Goal: Task Accomplishment & Management: Use online tool/utility

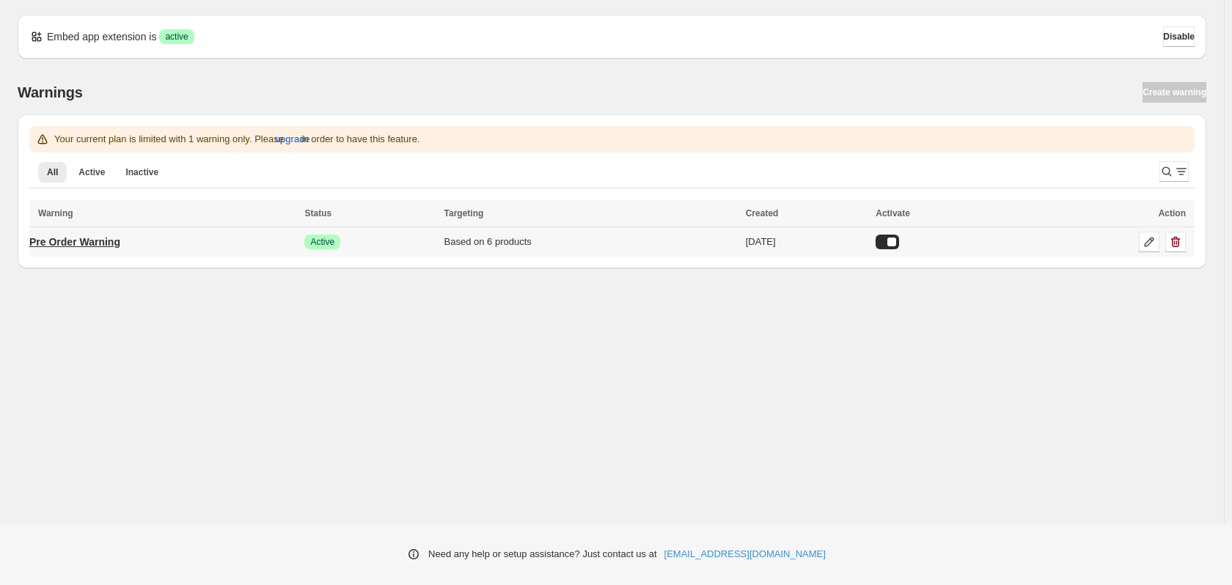
click at [114, 246] on p "Pre Order Warning" at bounding box center [74, 242] width 91 height 15
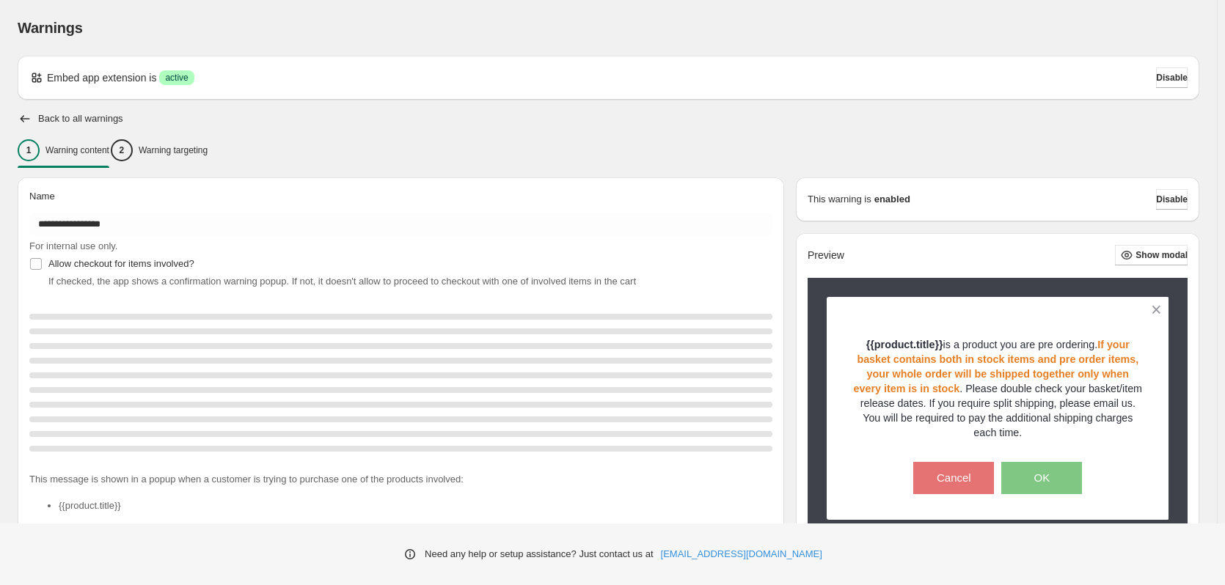
type input "**********"
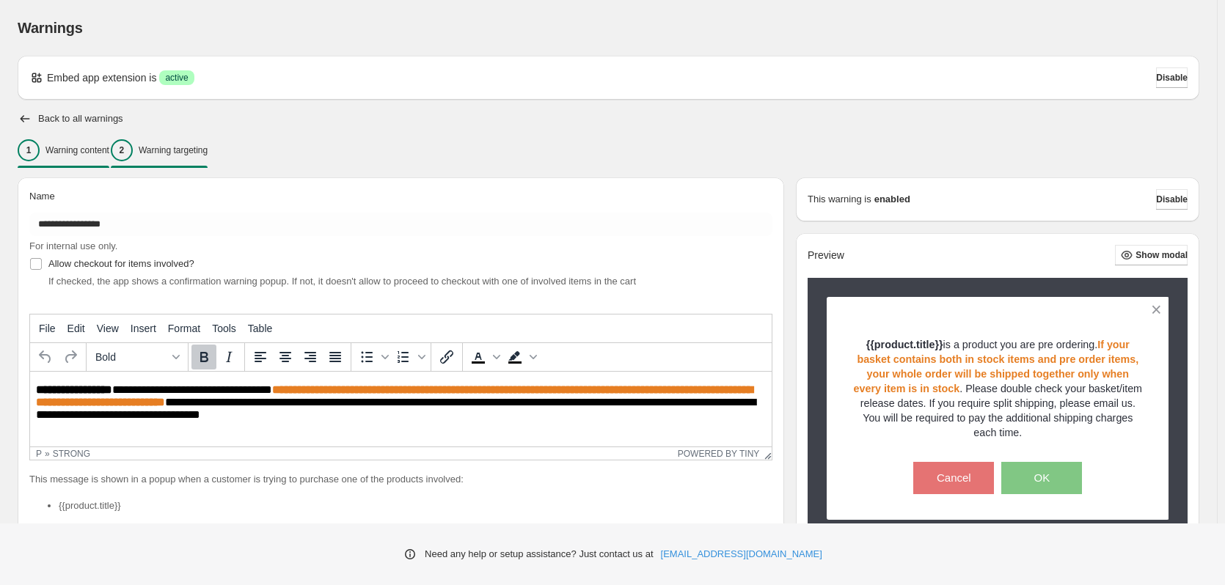
click at [179, 150] on p "Warning targeting" at bounding box center [173, 151] width 69 height 12
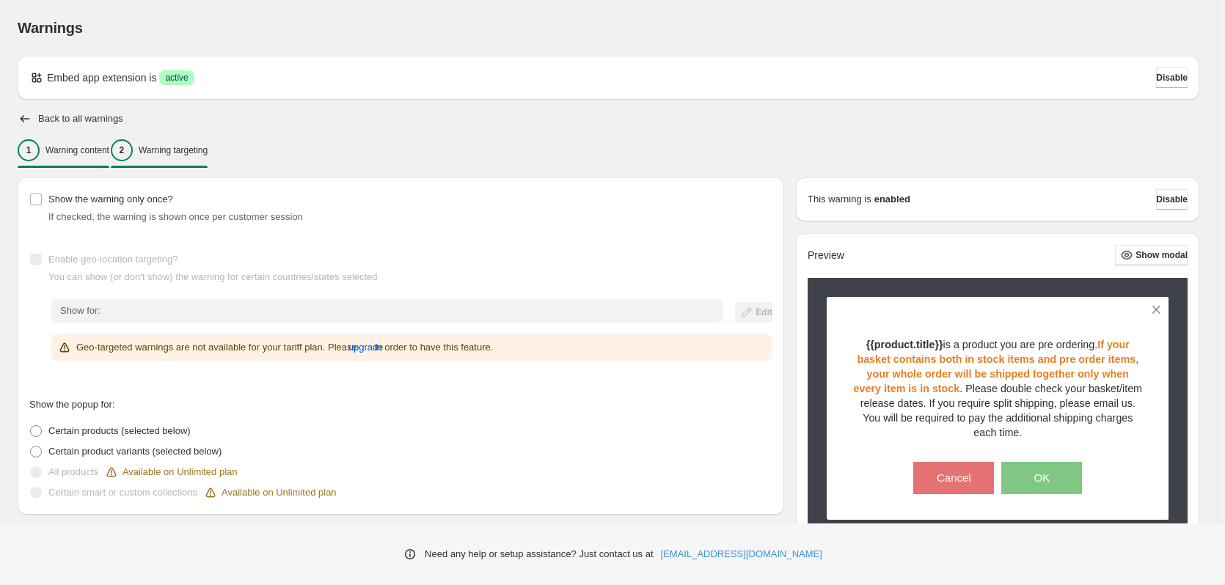
click at [107, 153] on p "Warning content" at bounding box center [77, 151] width 64 height 12
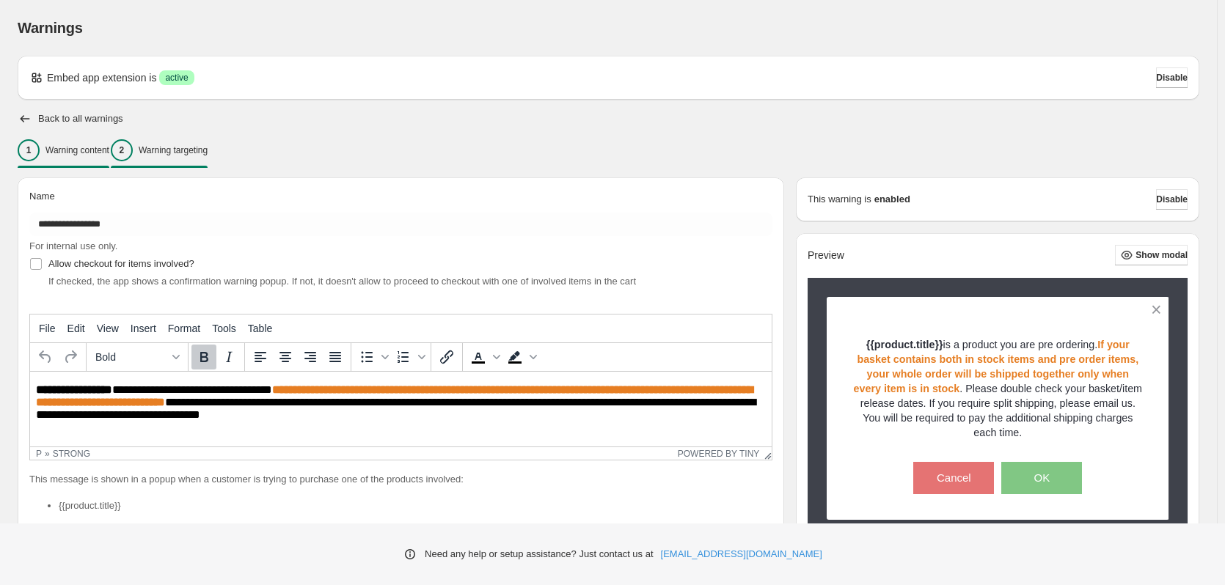
click at [189, 156] on p "Warning targeting" at bounding box center [173, 151] width 69 height 12
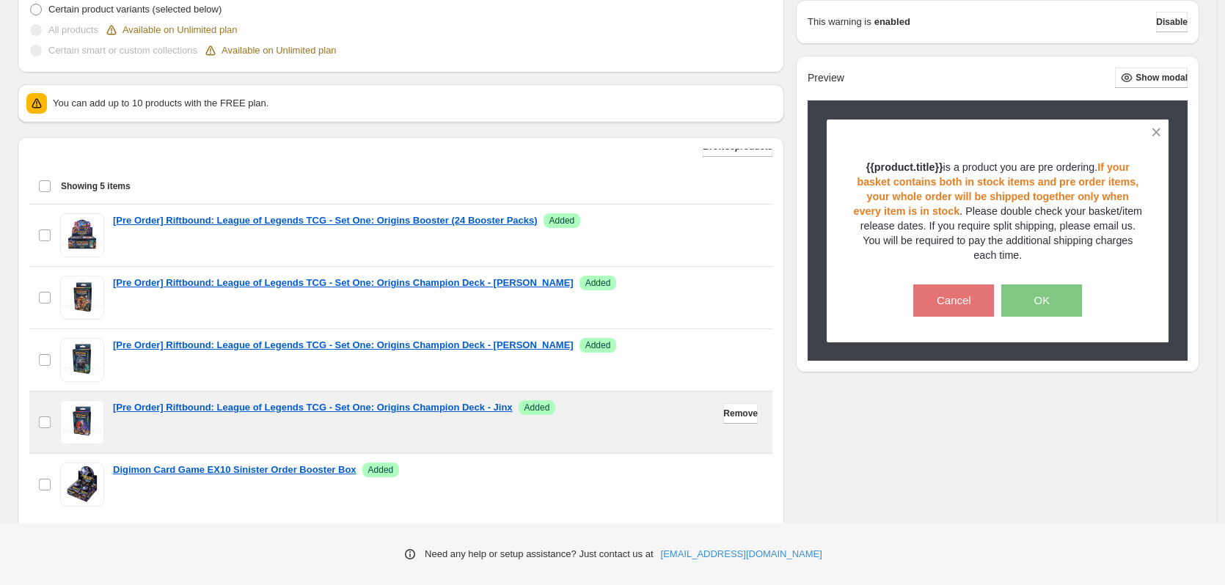
scroll to position [513, 0]
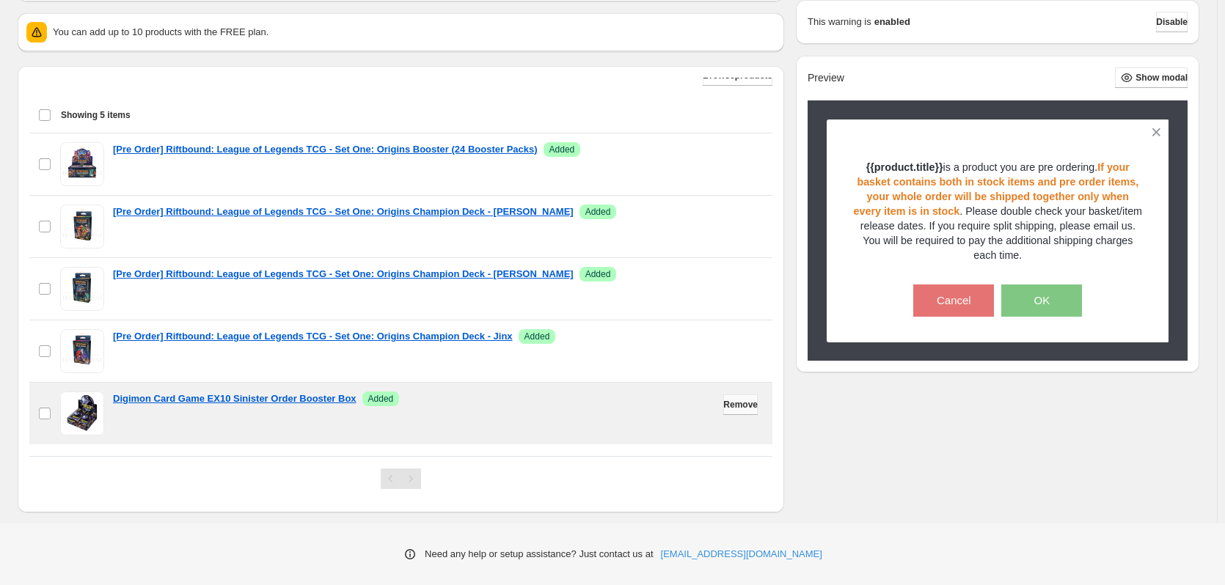
click at [723, 401] on span "Remove" at bounding box center [740, 405] width 34 height 12
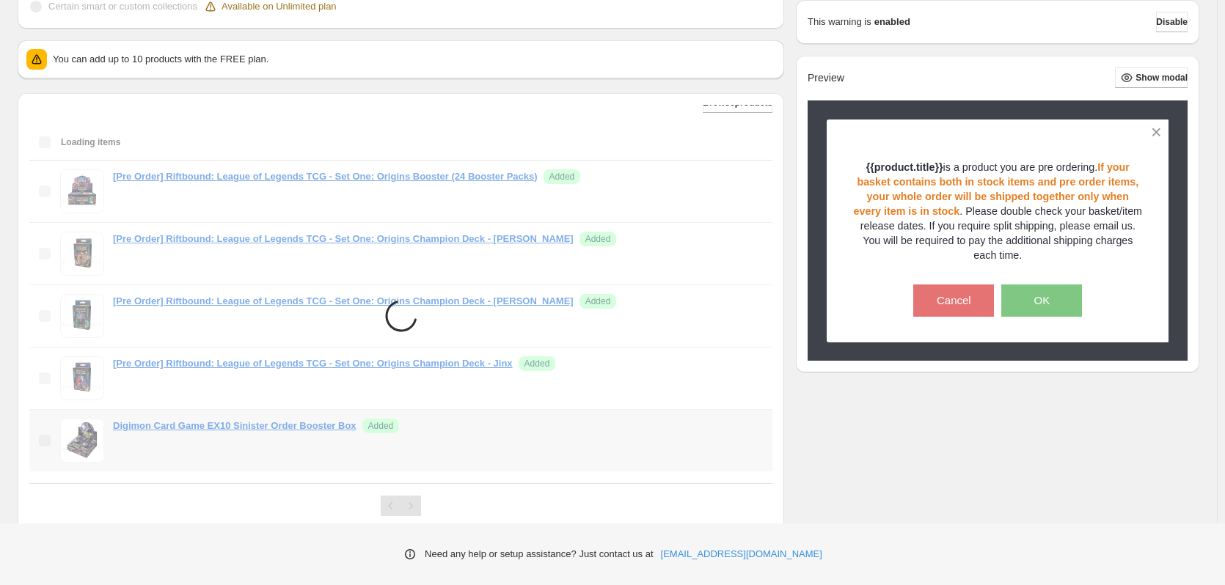
scroll to position [0, 0]
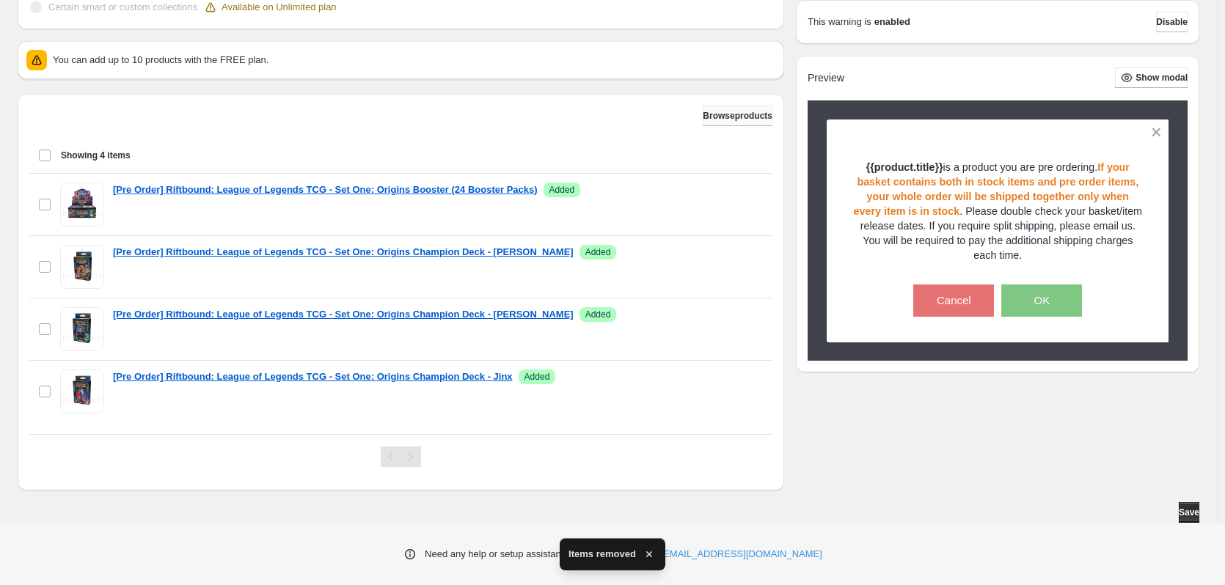
click at [716, 114] on span "Browse products" at bounding box center [738, 116] width 70 height 12
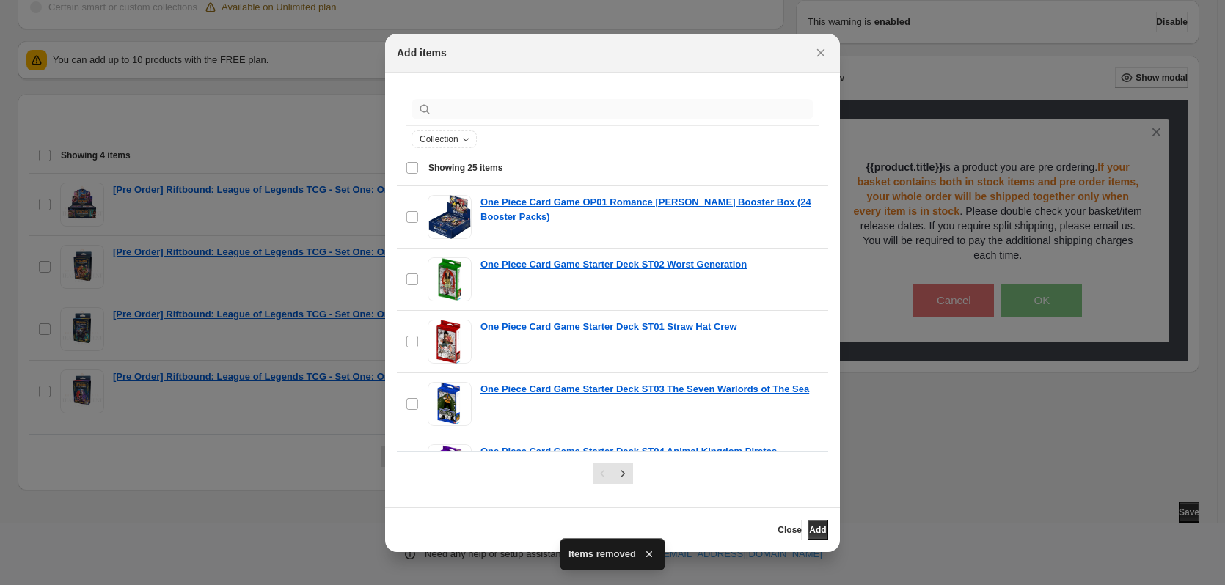
click at [545, 116] on div ":r2n:" at bounding box center [613, 109] width 414 height 32
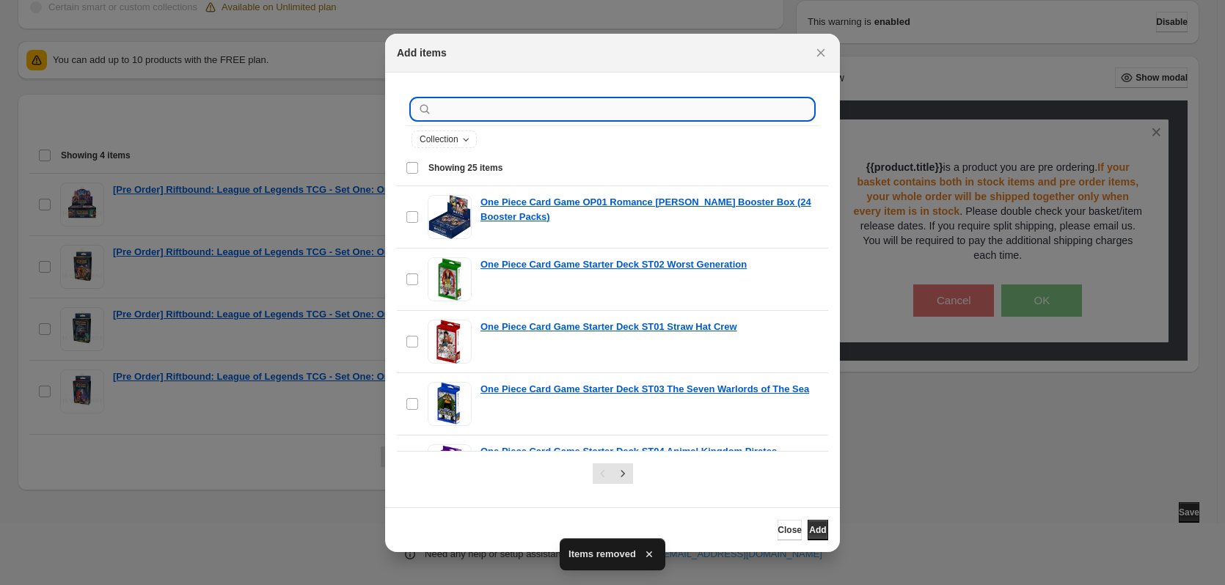
click at [549, 103] on input ":r2n:" at bounding box center [624, 109] width 379 height 21
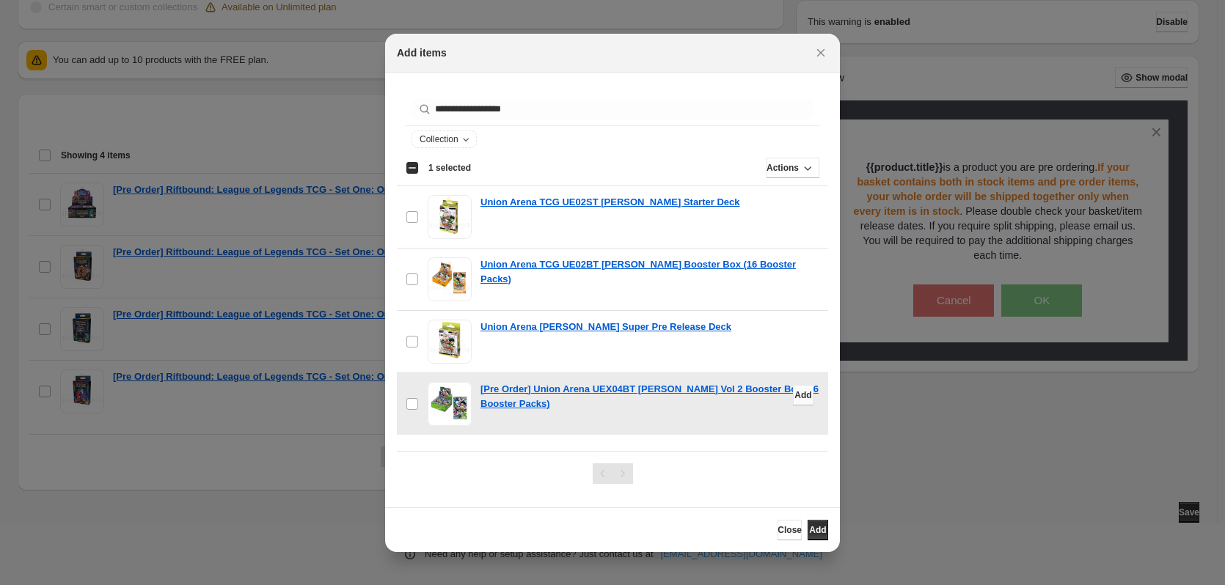
click at [794, 392] on span "Add" at bounding box center [802, 396] width 17 height 12
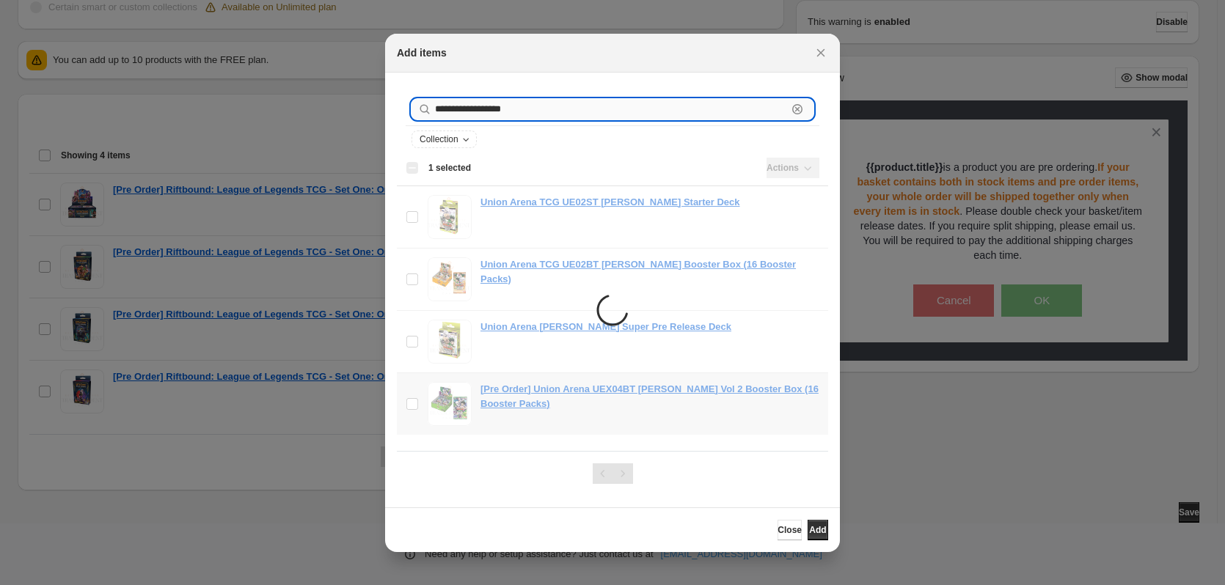
click at [549, 114] on input "**********" at bounding box center [611, 109] width 352 height 21
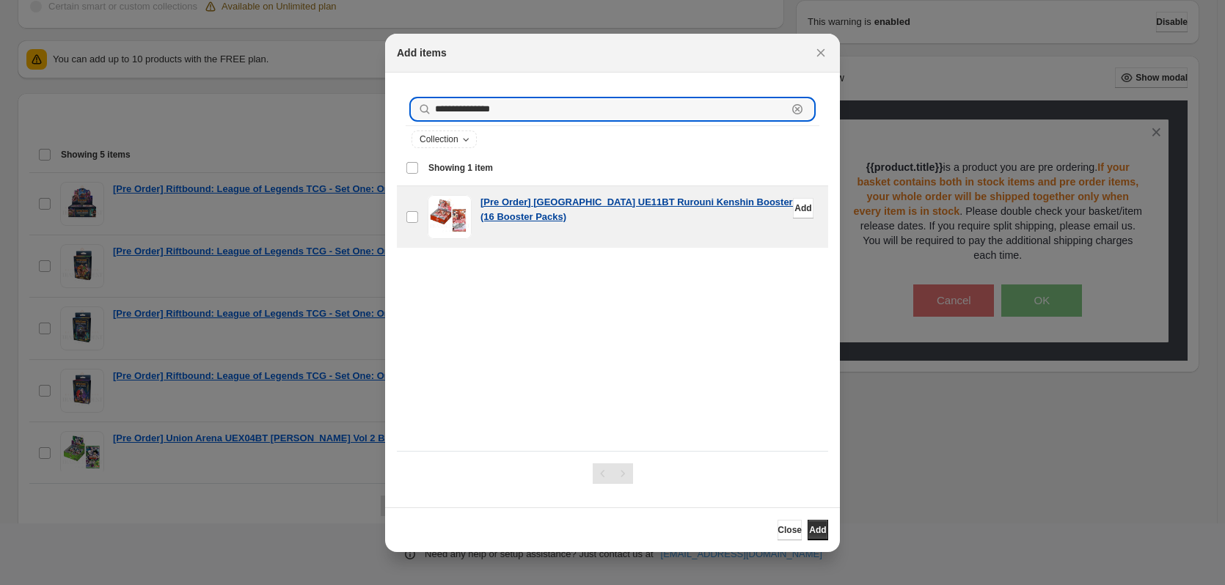
type input "**********"
click at [558, 217] on p "[Pre Order] [GEOGRAPHIC_DATA] UE11BT Rurouni Kenshin Booster Box (16 Booster Pa…" at bounding box center [649, 209] width 339 height 29
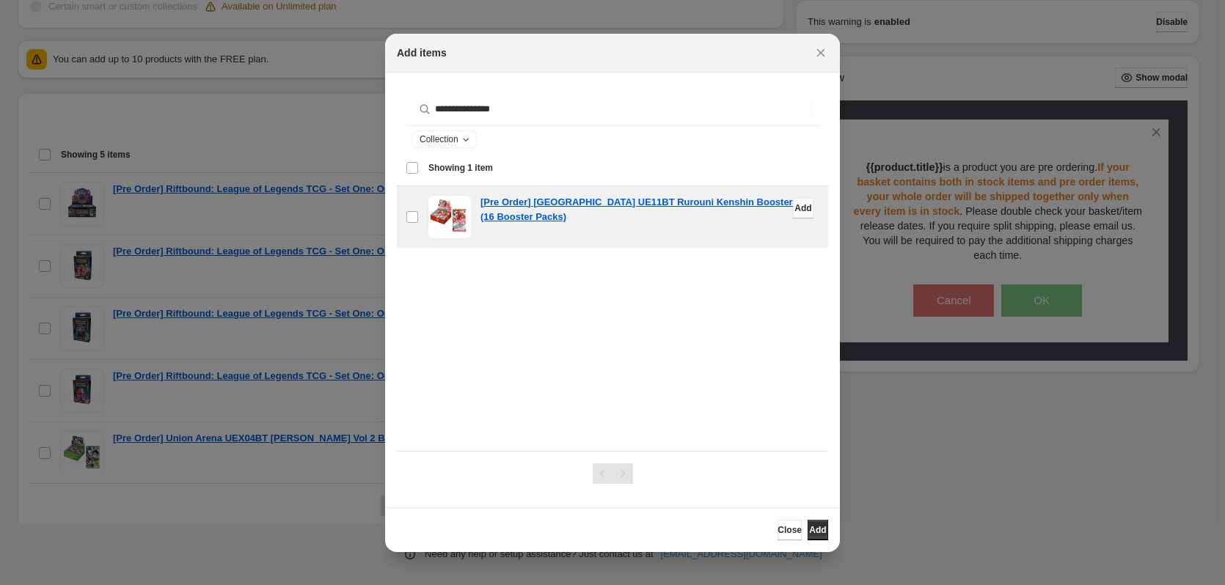
click at [794, 203] on span "Add" at bounding box center [802, 208] width 17 height 12
click at [806, 40] on div "Add items" at bounding box center [612, 53] width 455 height 39
click at [813, 47] on button "Close" at bounding box center [821, 53] width 21 height 21
